Goal: Check status: Check status

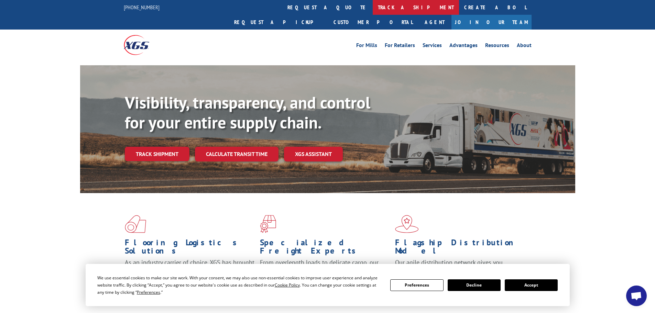
click at [373, 7] on link "track a shipment" at bounding box center [416, 7] width 86 height 15
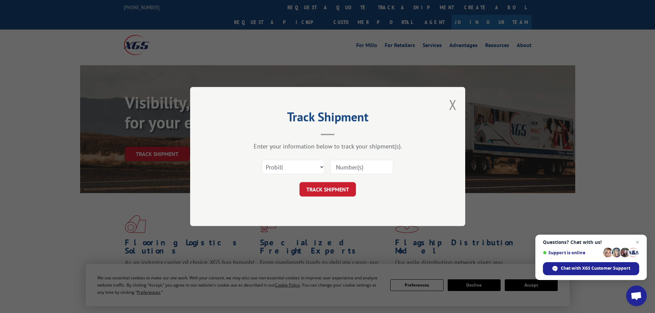
click at [352, 165] on input at bounding box center [361, 167] width 63 height 14
paste input "17477480"
type input "17477480"
click at [319, 184] on button "TRACK SHIPMENT" at bounding box center [327, 189] width 56 height 14
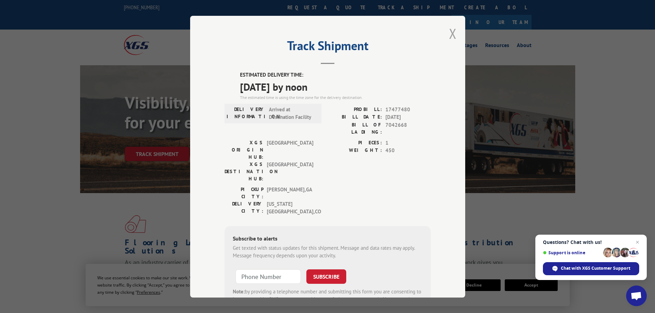
click at [451, 32] on button "Close modal" at bounding box center [453, 33] width 8 height 18
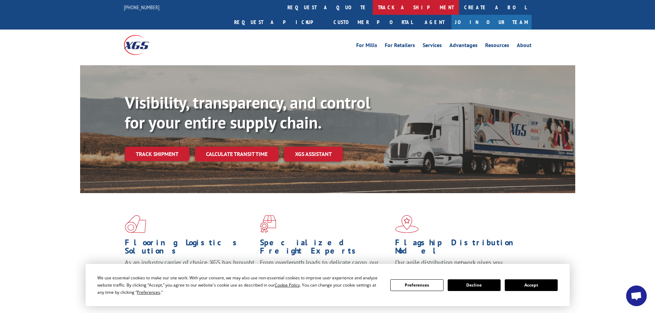
click at [373, 7] on link "track a shipment" at bounding box center [416, 7] width 86 height 15
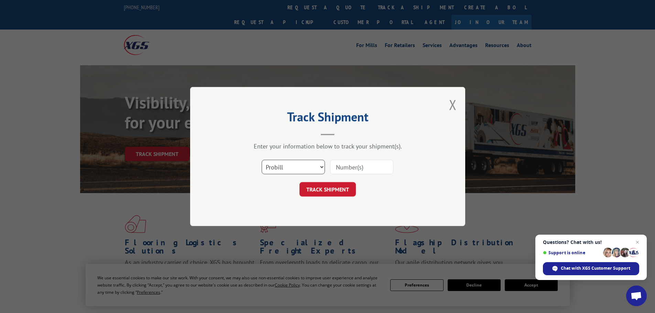
click at [278, 167] on select "Select category... Probill BOL PO" at bounding box center [293, 167] width 63 height 14
select select "po"
click at [262, 160] on select "Select category... Probill BOL PO" at bounding box center [293, 167] width 63 height 14
click at [340, 169] on input at bounding box center [361, 167] width 63 height 14
type input "38549955"
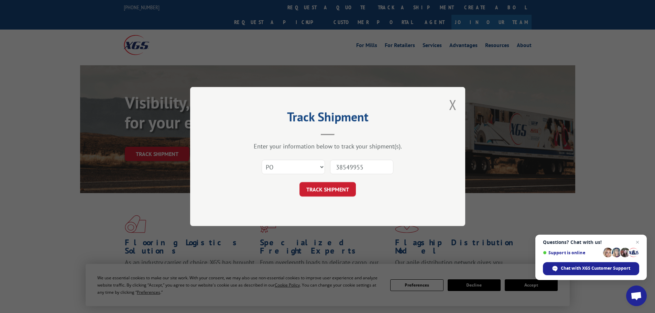
click button "TRACK SHIPMENT" at bounding box center [327, 189] width 56 height 14
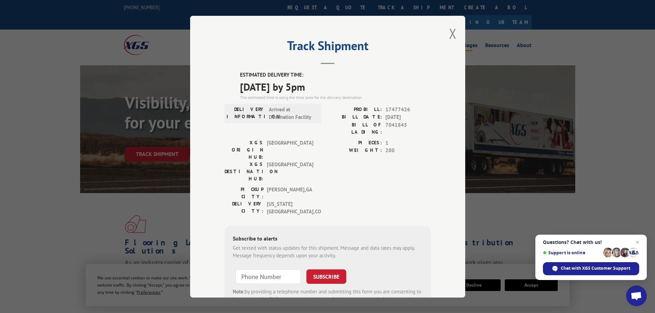
click at [449, 32] on button "Close modal" at bounding box center [453, 33] width 8 height 18
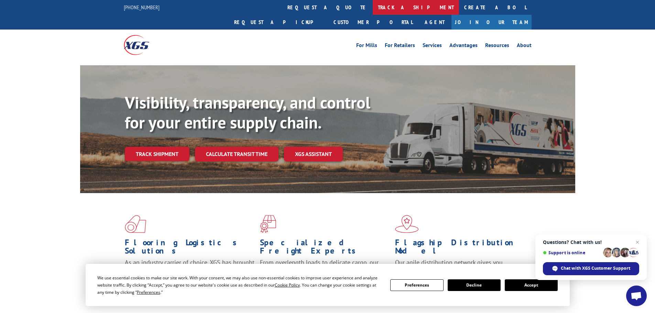
click at [373, 10] on link "track a shipment" at bounding box center [416, 7] width 86 height 15
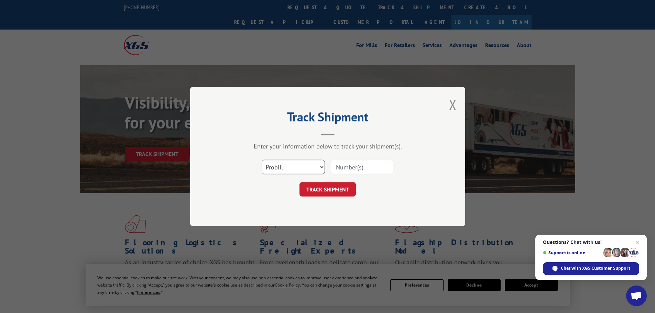
click at [288, 165] on select "Select category... Probill BOL PO" at bounding box center [293, 167] width 63 height 14
select select "po"
click at [262, 160] on select "Select category... Probill BOL PO" at bounding box center [293, 167] width 63 height 14
click at [358, 165] on input at bounding box center [361, 167] width 63 height 14
type input "38549967"
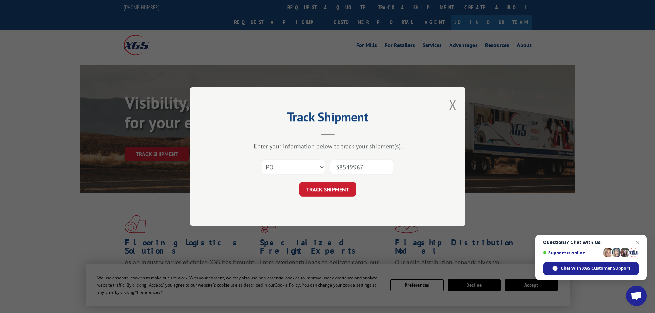
click at [299, 182] on button "TRACK SHIPMENT" at bounding box center [327, 189] width 56 height 14
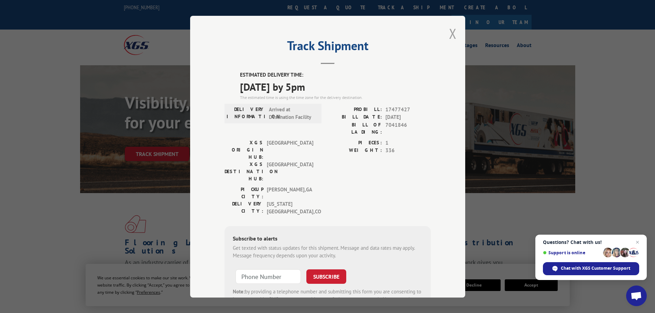
click at [449, 34] on button "Close modal" at bounding box center [453, 33] width 8 height 18
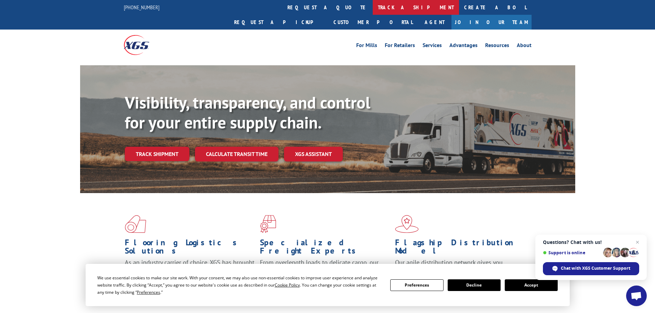
click at [373, 6] on link "track a shipment" at bounding box center [416, 7] width 86 height 15
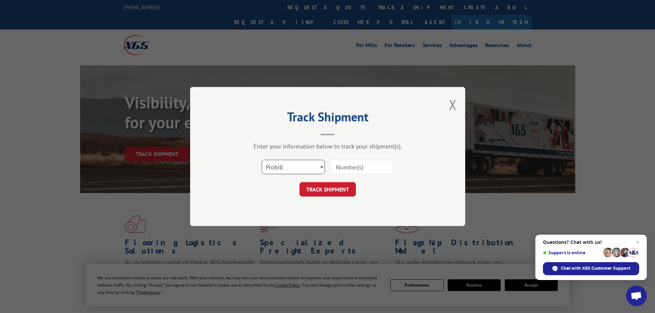
click at [298, 165] on select "Select category... Probill BOL PO" at bounding box center [293, 167] width 63 height 14
select select "po"
click at [262, 160] on select "Select category... Probill BOL PO" at bounding box center [293, 167] width 63 height 14
click at [336, 167] on input at bounding box center [361, 167] width 63 height 14
type input "38549986"
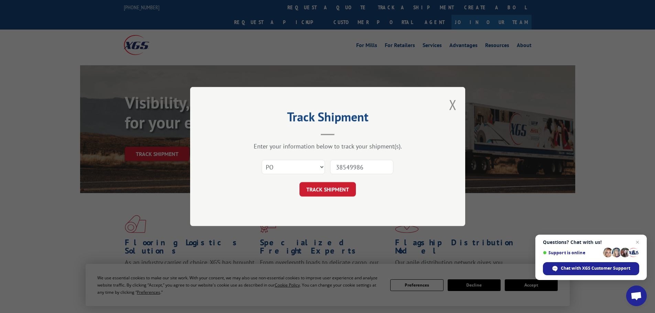
click button "TRACK SHIPMENT" at bounding box center [327, 189] width 56 height 14
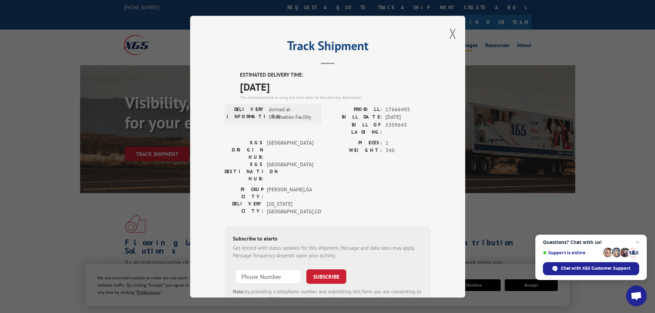
click at [449, 29] on button "Close modal" at bounding box center [453, 33] width 8 height 18
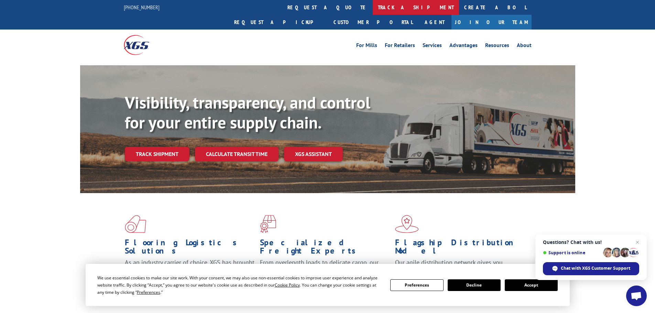
click at [373, 6] on link "track a shipment" at bounding box center [416, 7] width 86 height 15
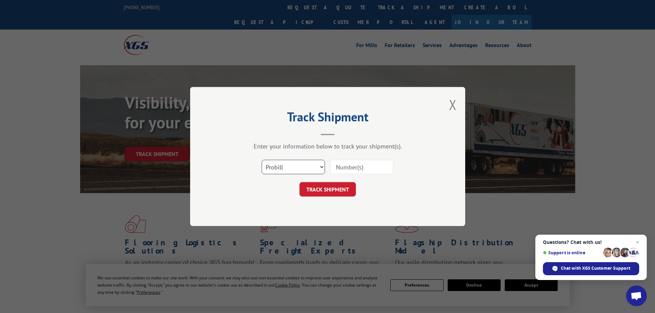
click at [296, 166] on select "Select category... Probill BOL PO" at bounding box center [293, 167] width 63 height 14
select select "po"
click at [262, 160] on select "Select category... Probill BOL PO" at bounding box center [293, 167] width 63 height 14
click at [351, 165] on input at bounding box center [361, 167] width 63 height 14
type input "38500012"
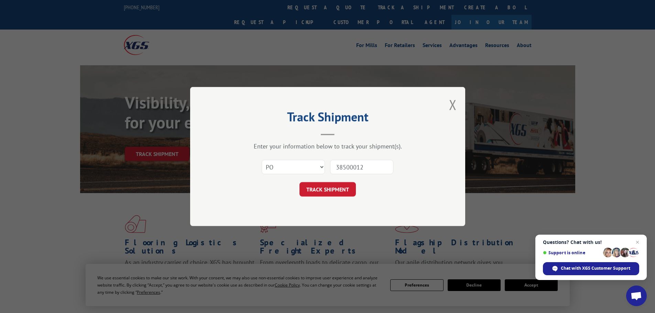
click button "TRACK SHIPMENT" at bounding box center [327, 189] width 56 height 14
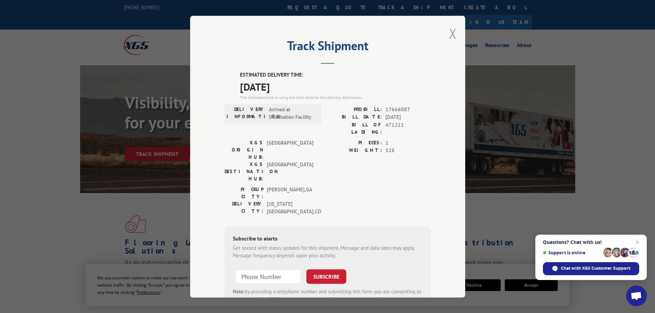
click at [449, 30] on button "Close modal" at bounding box center [453, 33] width 8 height 18
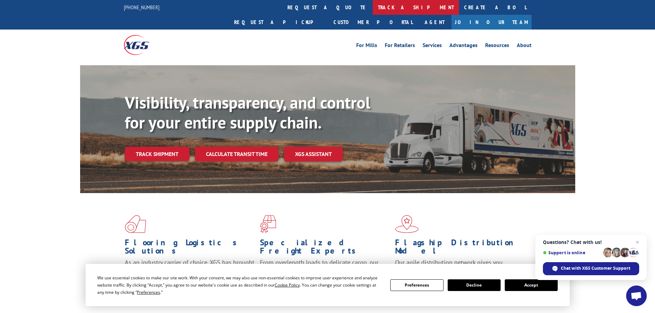
click at [373, 8] on link "track a shipment" at bounding box center [416, 7] width 86 height 15
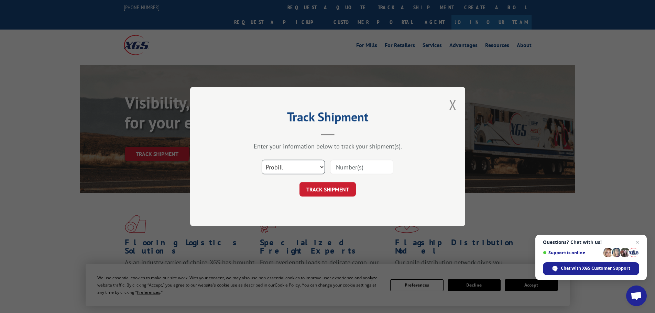
click at [290, 167] on select "Select category... Probill BOL PO" at bounding box center [293, 167] width 63 height 14
select select "po"
click at [262, 160] on select "Select category... Probill BOL PO" at bounding box center [293, 167] width 63 height 14
click at [348, 167] on input at bounding box center [361, 167] width 63 height 14
type input "38500065"
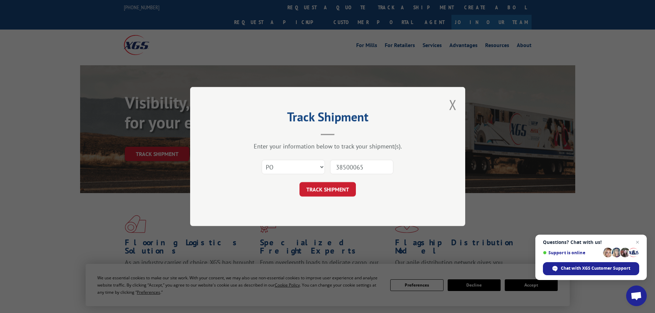
click at [299, 182] on button "TRACK SHIPMENT" at bounding box center [327, 189] width 56 height 14
